Goal: Information Seeking & Learning: Check status

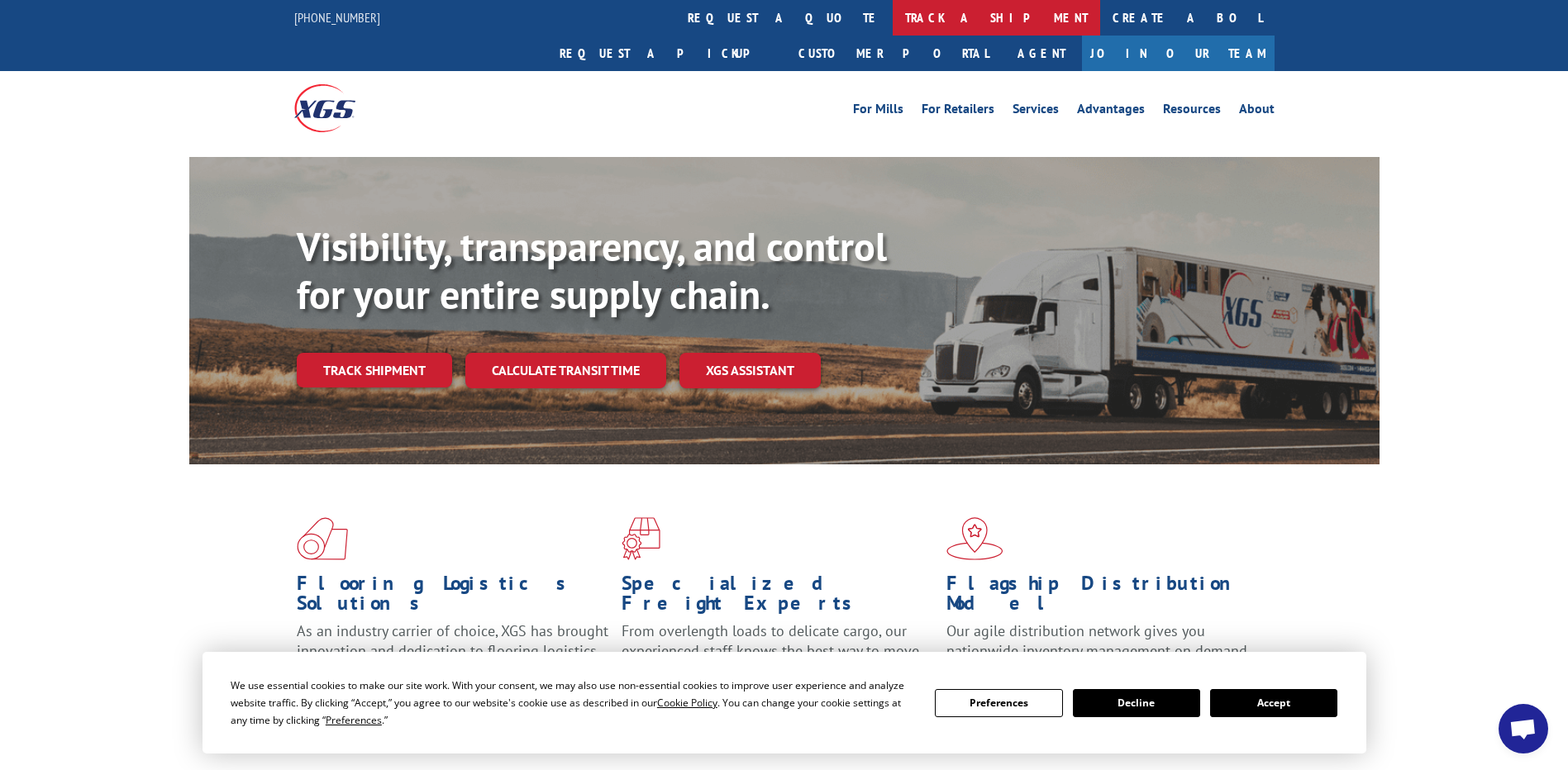
click at [893, 14] on link "track a shipment" at bounding box center [996, 17] width 207 height 36
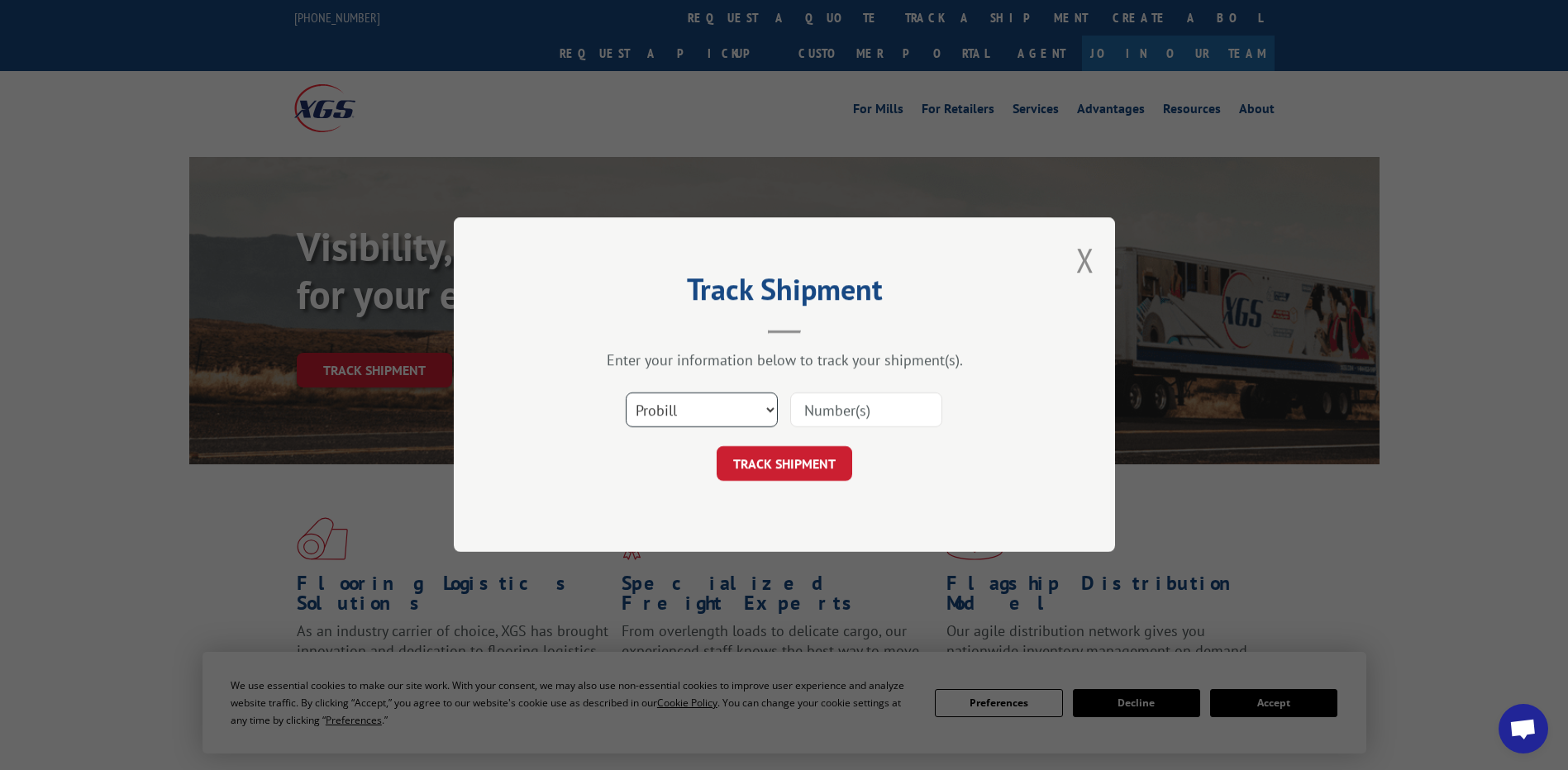
drag, startPoint x: 716, startPoint y: 414, endPoint x: 716, endPoint y: 463, distance: 49.0
click at [716, 413] on select "Select category... Probill BOL PO" at bounding box center [701, 411] width 152 height 35
select select "po"
click at [625, 393] on select "Select category... Probill BOL PO" at bounding box center [701, 411] width 152 height 35
click at [867, 411] on input at bounding box center [866, 411] width 152 height 35
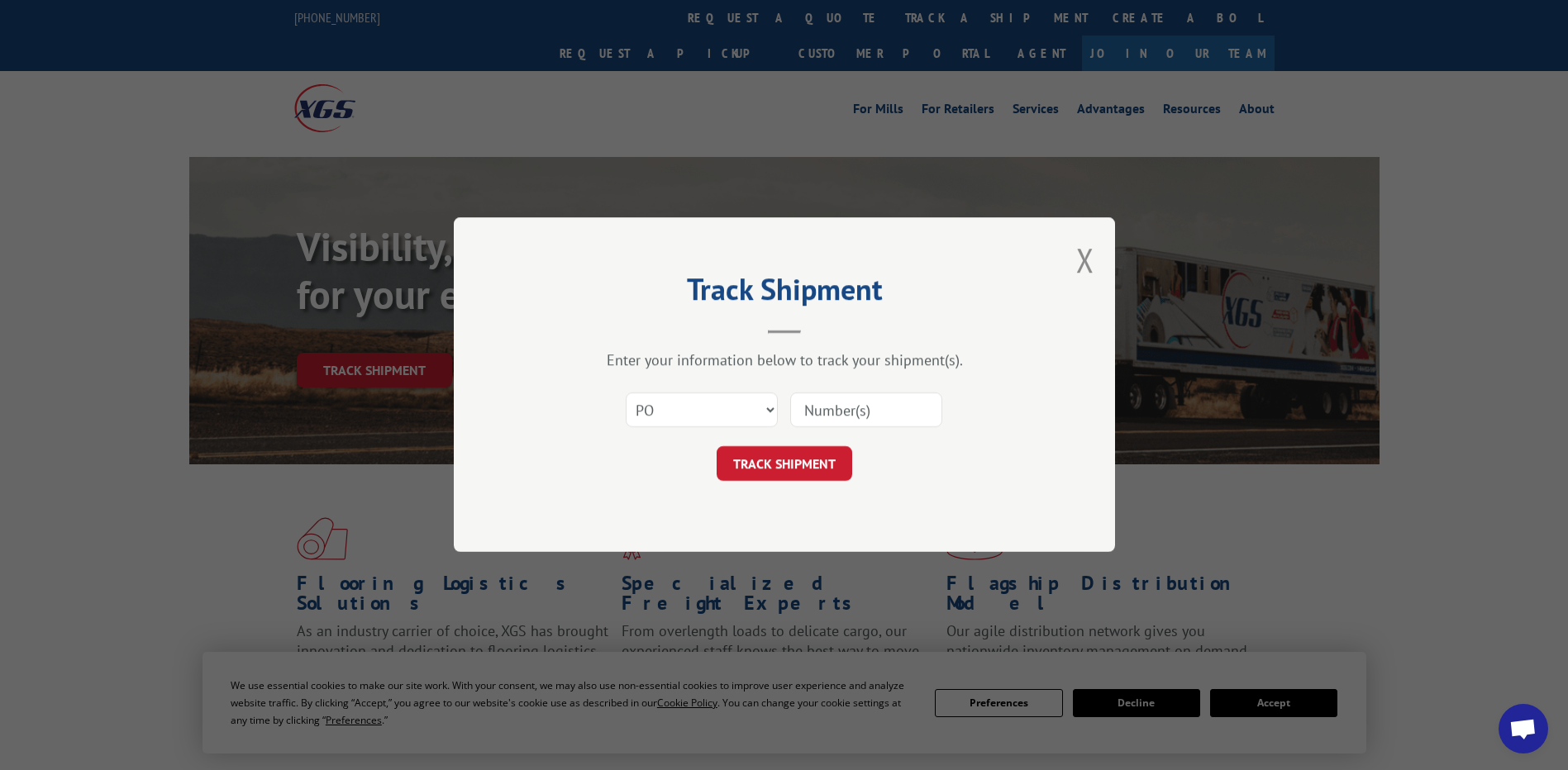
paste input "75530459"
type input "75530459"
click at [756, 469] on button "TRACK SHIPMENT" at bounding box center [784, 464] width 135 height 35
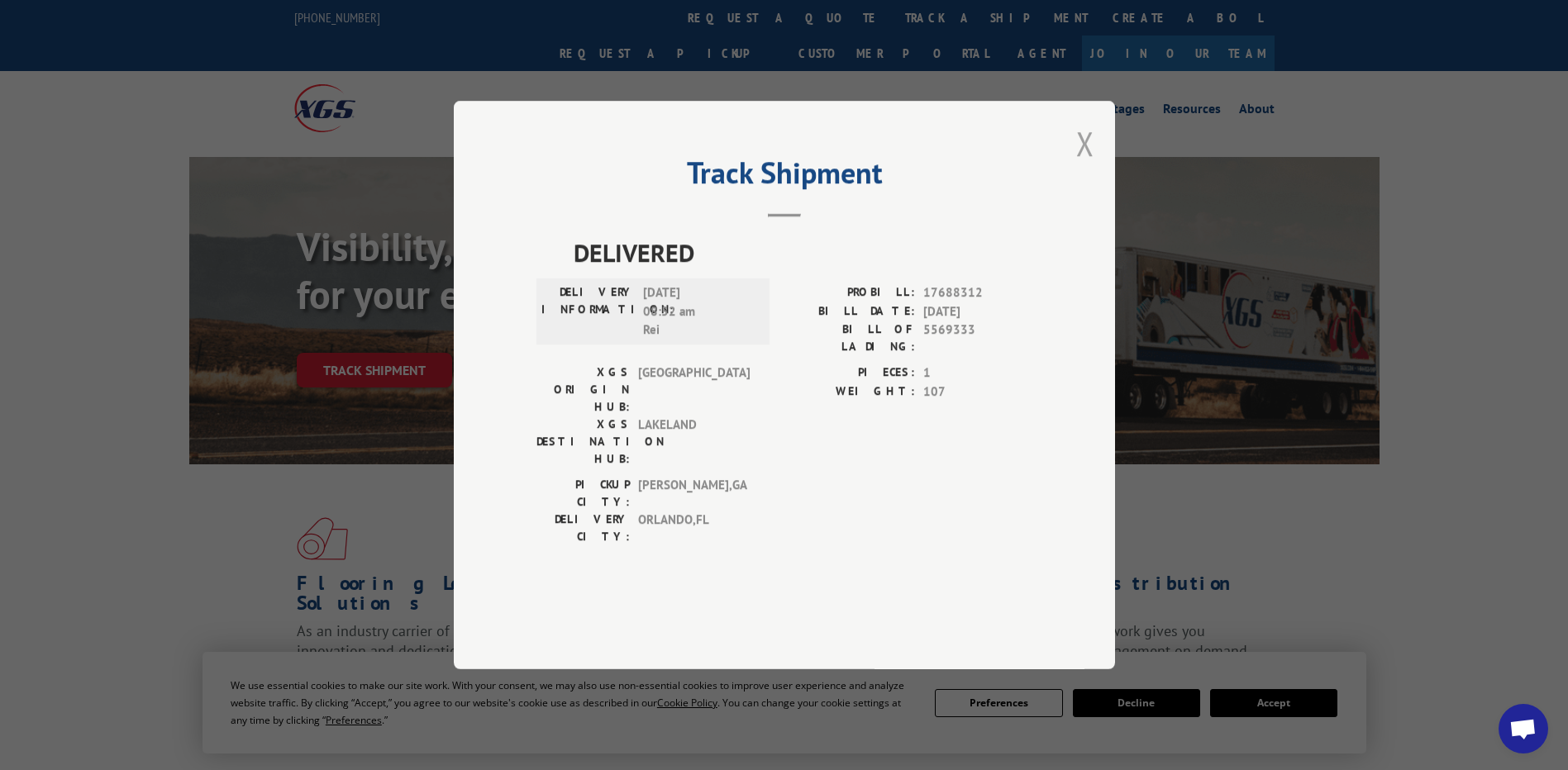
click at [1081, 165] on button "Close modal" at bounding box center [1085, 143] width 18 height 44
